Goal: Task Accomplishment & Management: Manage account settings

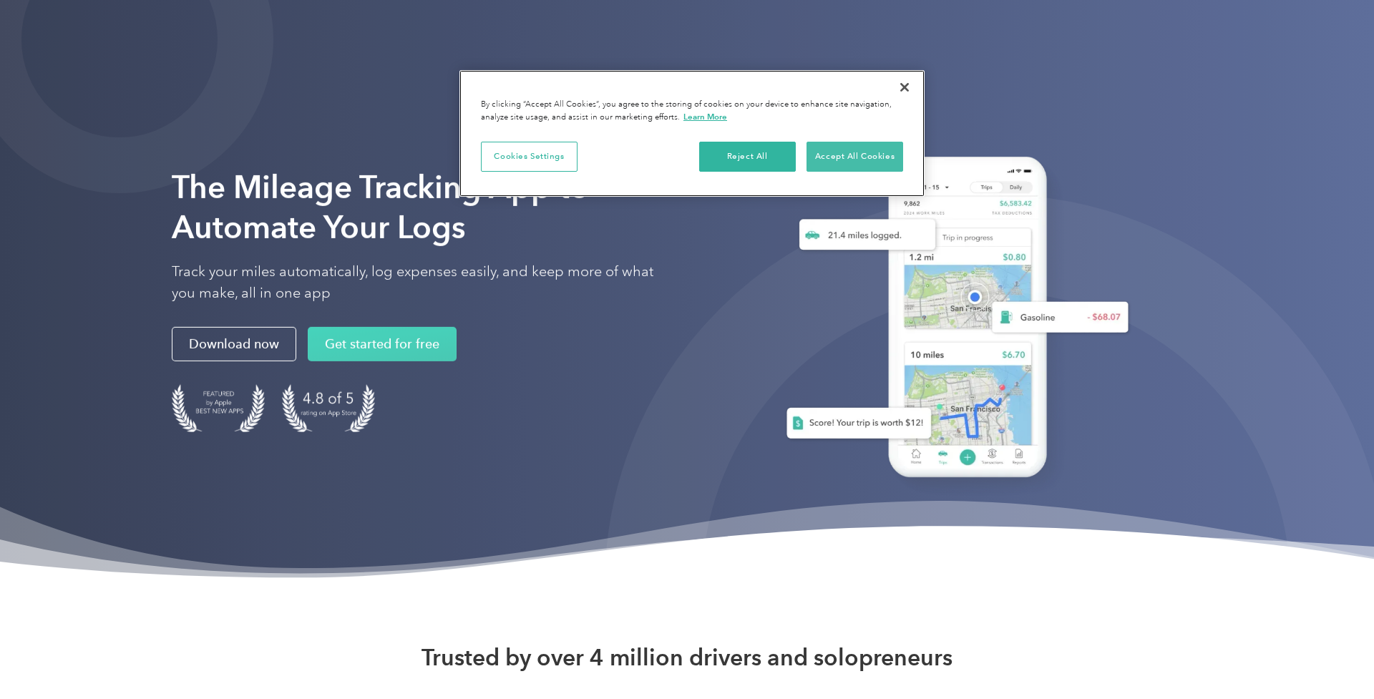
click at [836, 154] on button "Accept All Cookies" at bounding box center [854, 157] width 97 height 30
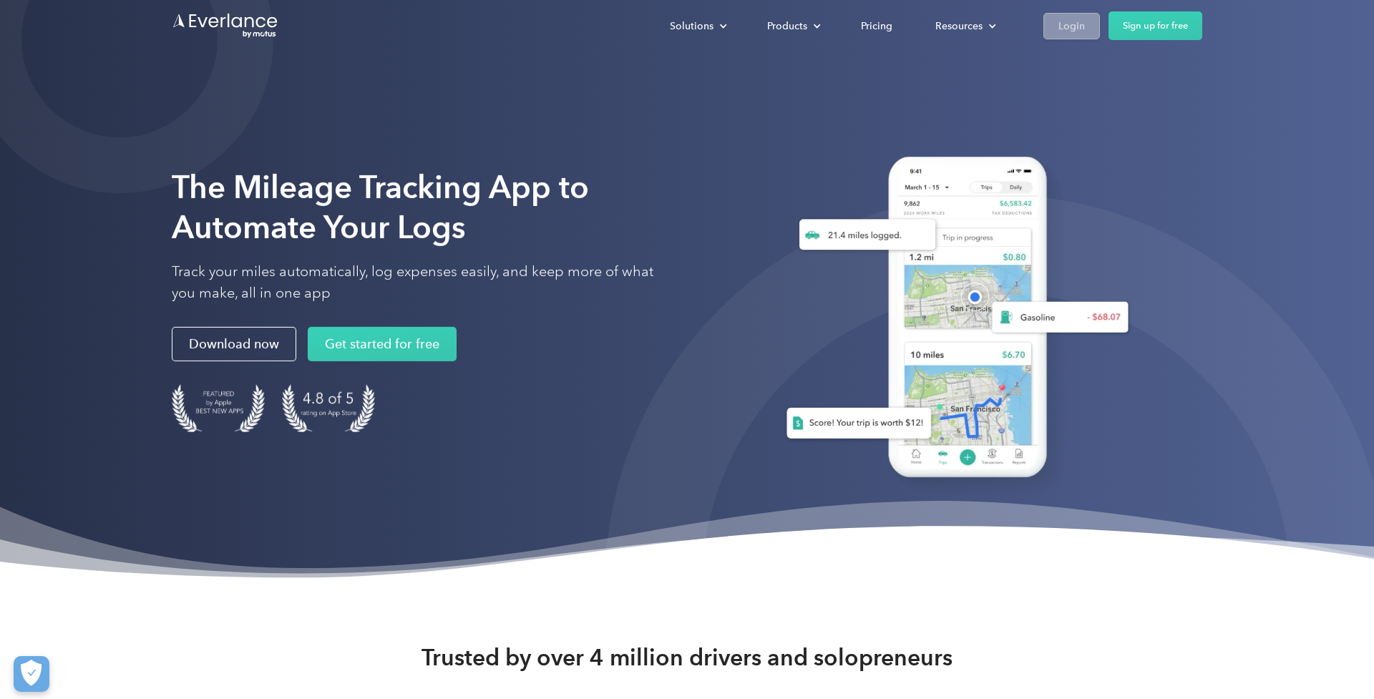
click at [1067, 21] on div "Login" at bounding box center [1071, 26] width 26 height 18
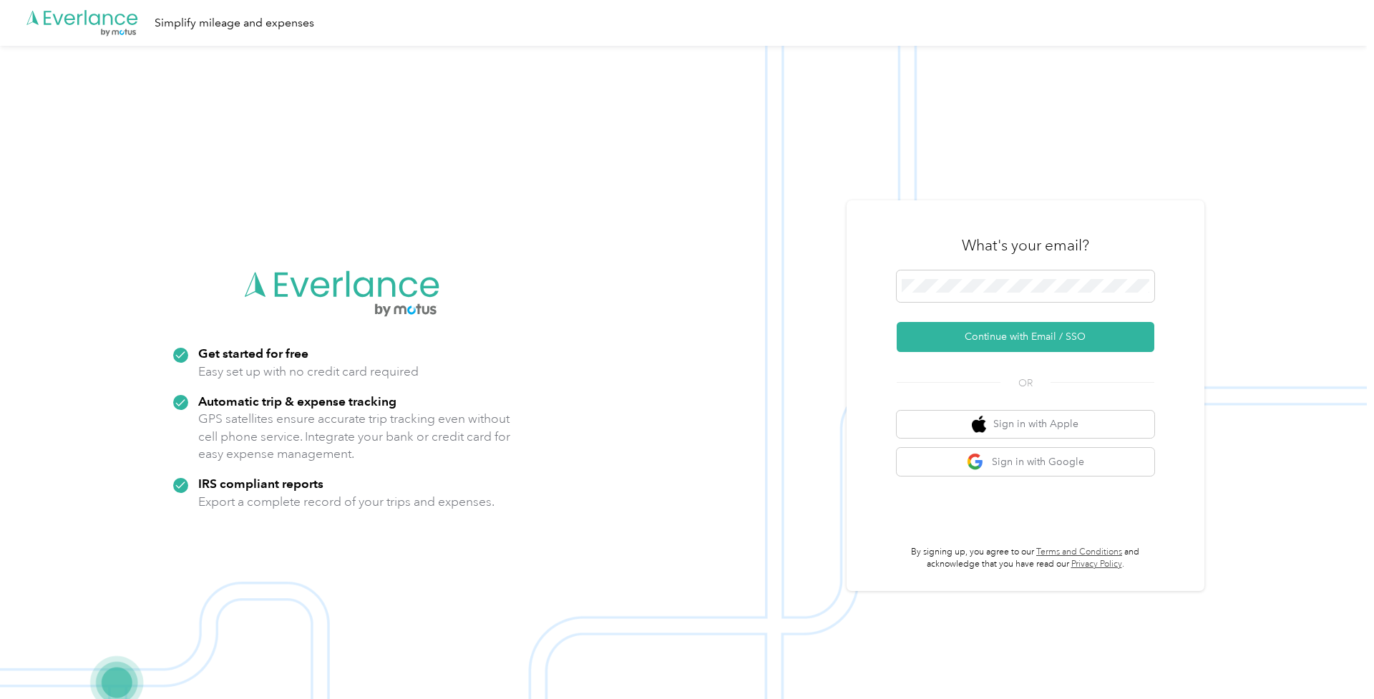
drag, startPoint x: 816, startPoint y: 247, endPoint x: 827, endPoint y: 251, distance: 11.6
click at [816, 247] on img at bounding box center [683, 395] width 1366 height 699
click at [1039, 428] on button "Sign in with Apple" at bounding box center [1025, 425] width 258 height 28
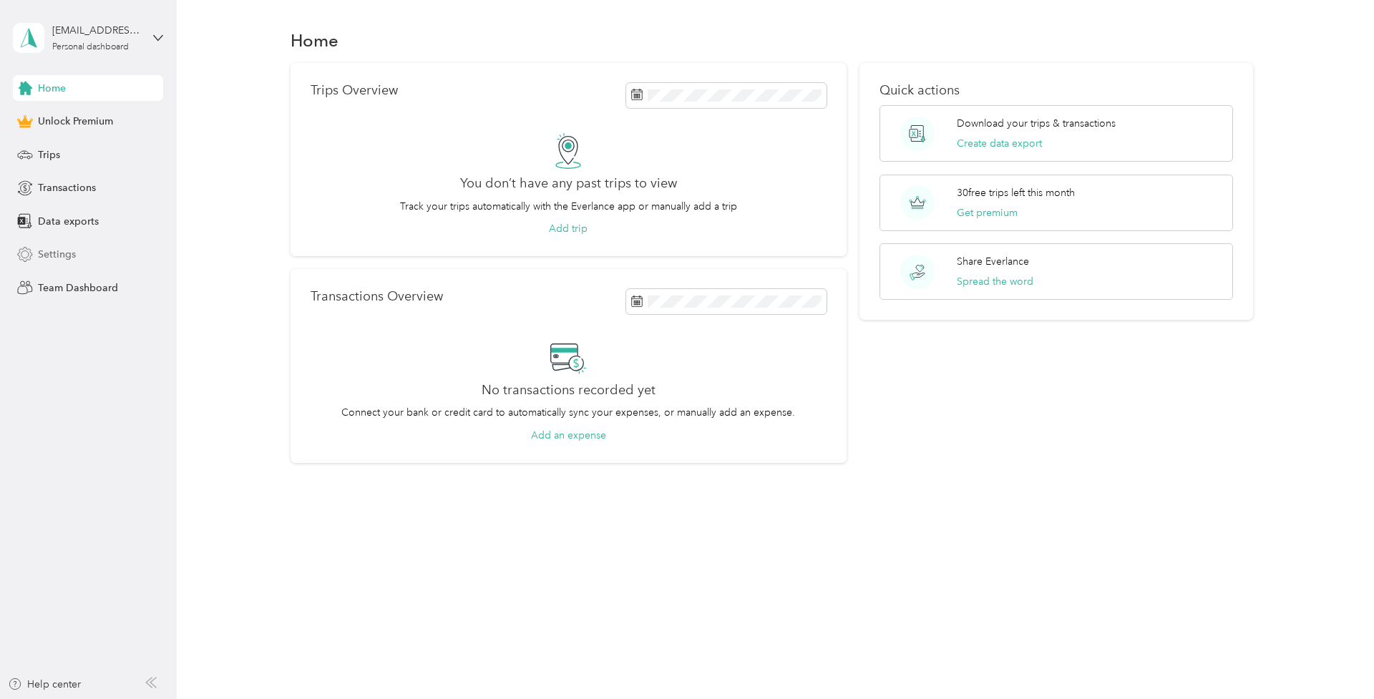
click at [50, 261] on span "Settings" at bounding box center [57, 254] width 38 height 15
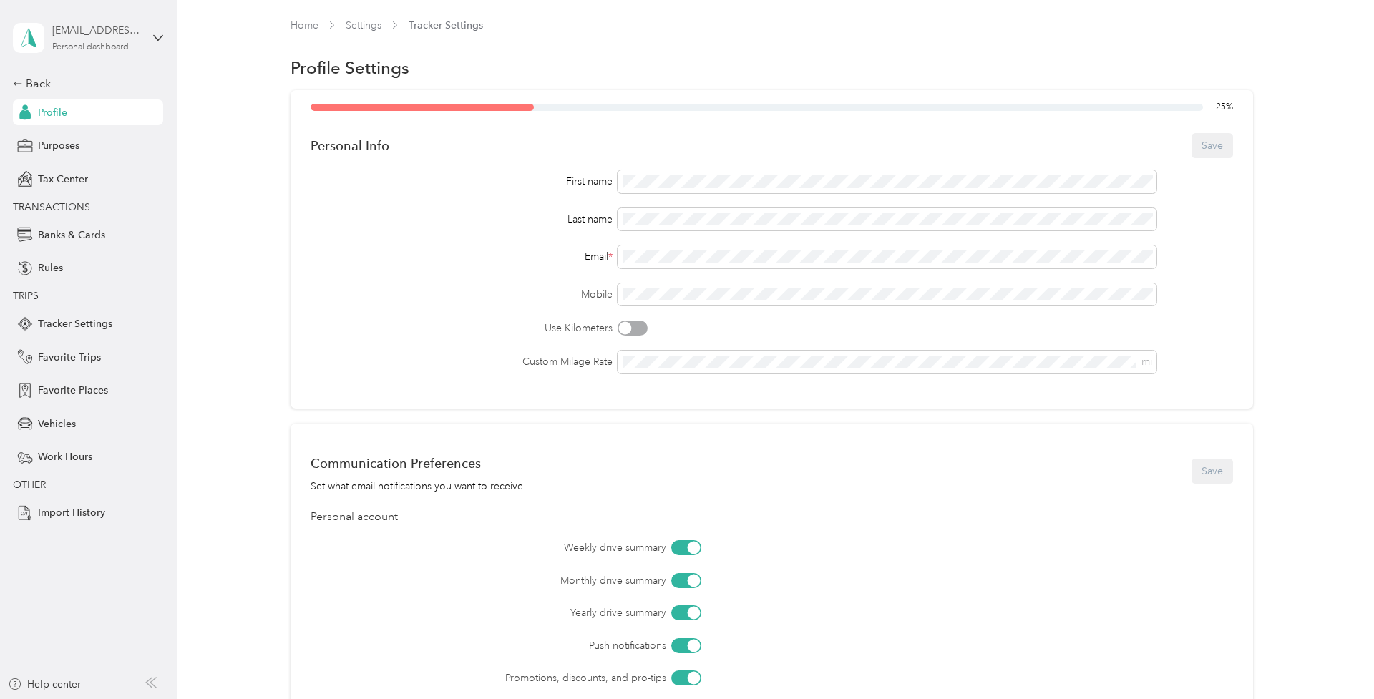
click at [126, 39] on div "chadmcope@gmail.com Personal dashboard" at bounding box center [96, 37] width 89 height 29
click at [74, 230] on span "Banks & Cards" at bounding box center [71, 234] width 67 height 15
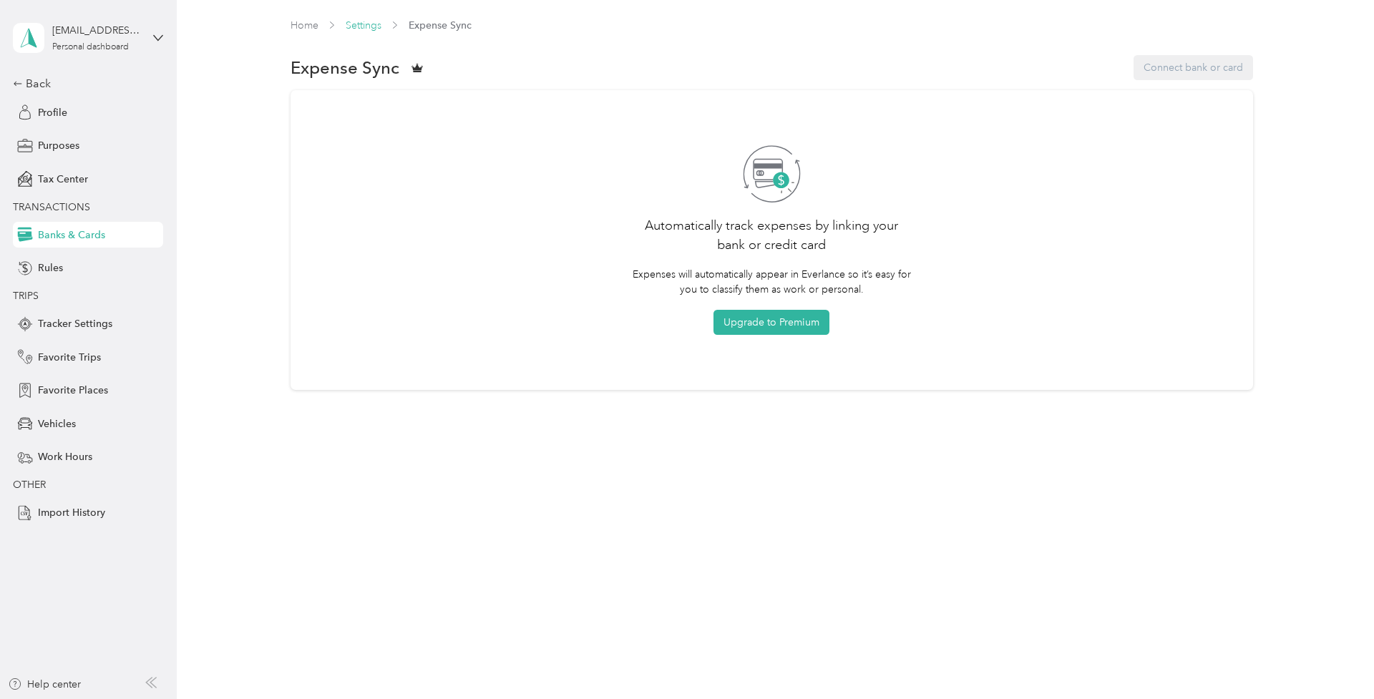
click at [363, 29] on link "Settings" at bounding box center [364, 25] width 36 height 12
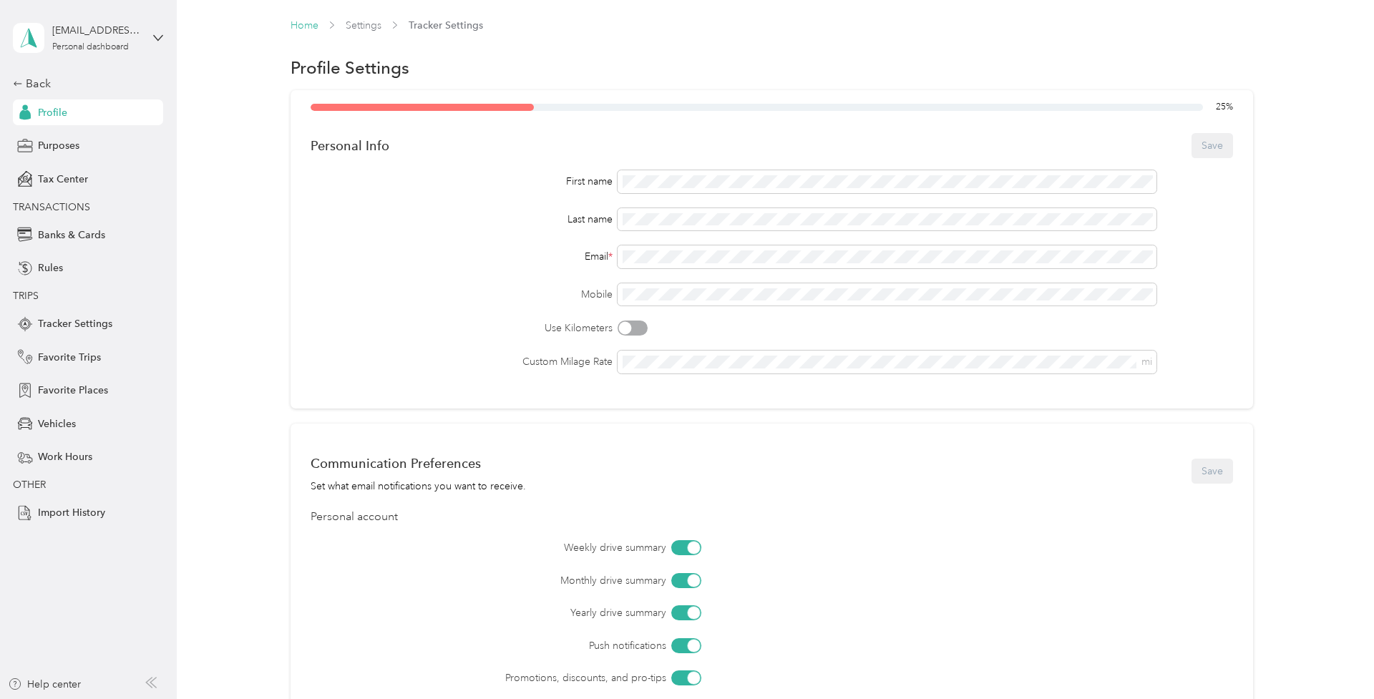
click at [305, 28] on link "Home" at bounding box center [304, 25] width 28 height 12
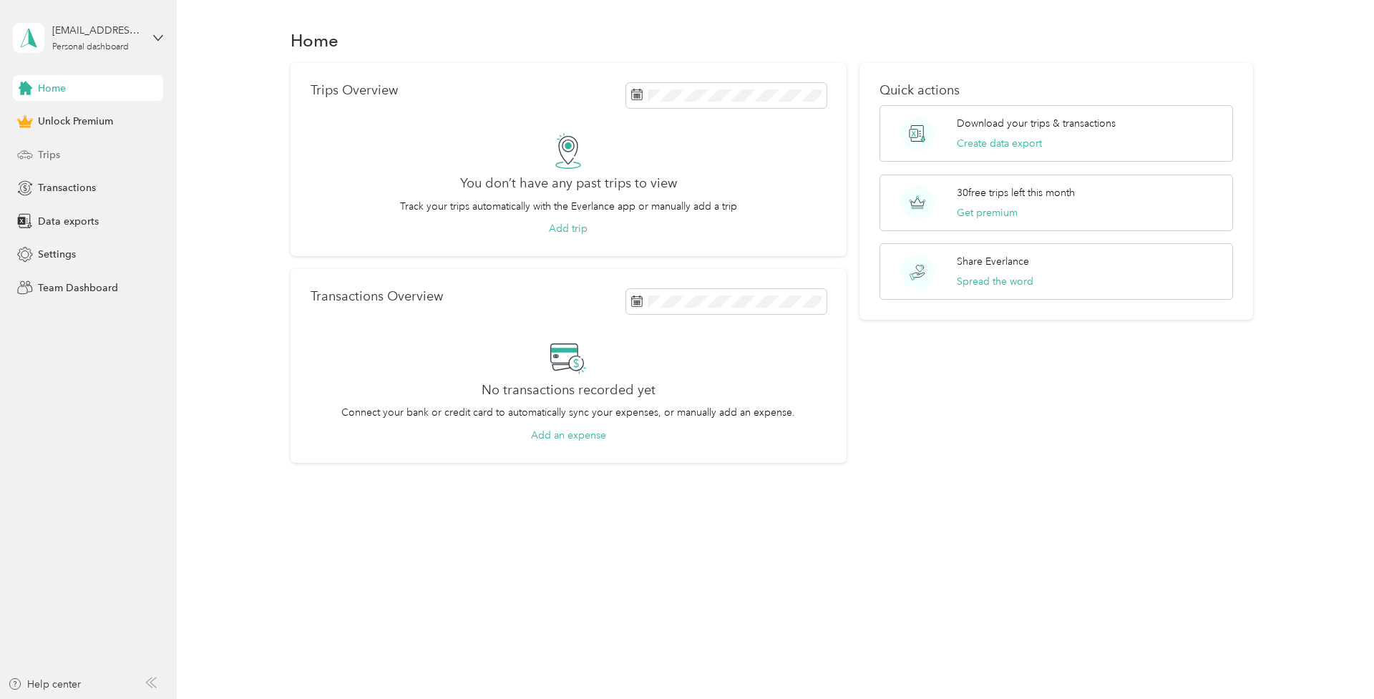
click at [43, 157] on span "Trips" at bounding box center [49, 154] width 22 height 15
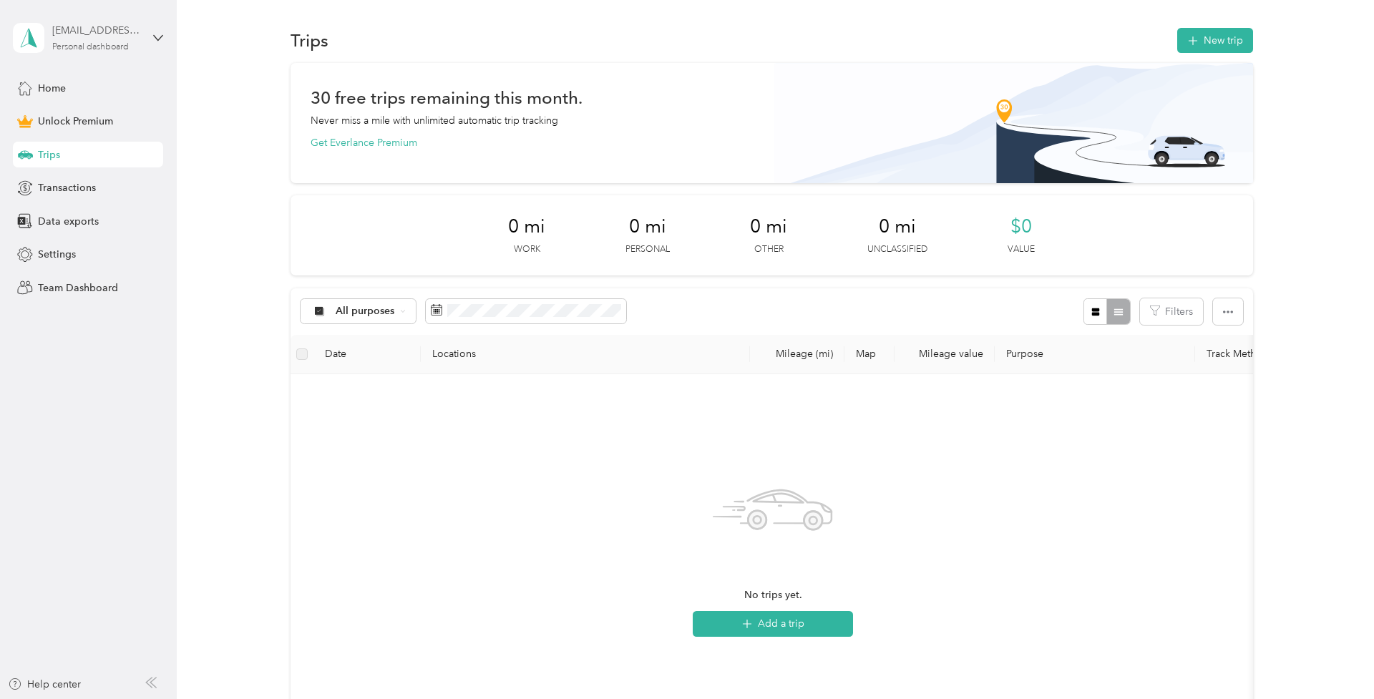
click at [101, 45] on div "Personal dashboard" at bounding box center [90, 47] width 77 height 9
click at [77, 122] on div "Log out" at bounding box center [163, 117] width 281 height 25
